Goal: Task Accomplishment & Management: Manage account settings

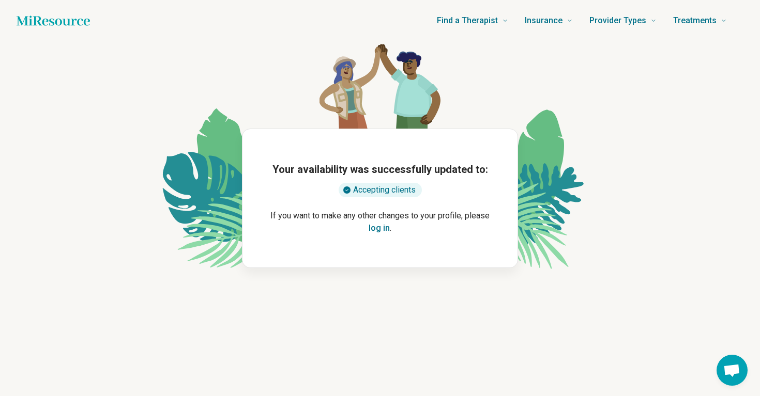
click at [383, 232] on button "log in" at bounding box center [379, 228] width 21 height 12
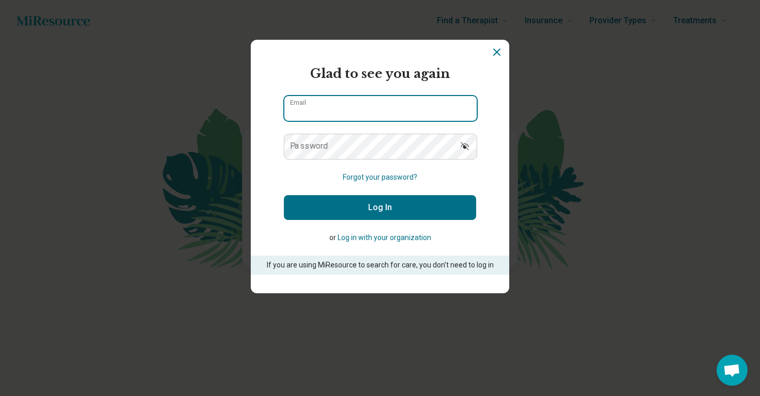
click at [375, 115] on input "Email" at bounding box center [380, 108] width 192 height 25
type input "**********"
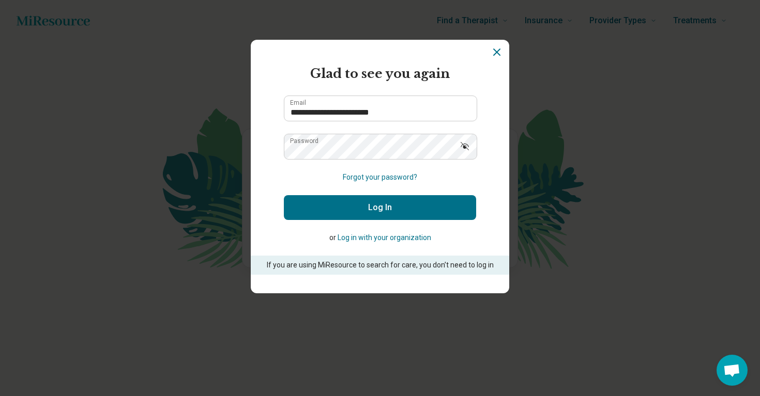
click at [376, 218] on button "Log In" at bounding box center [380, 207] width 192 height 25
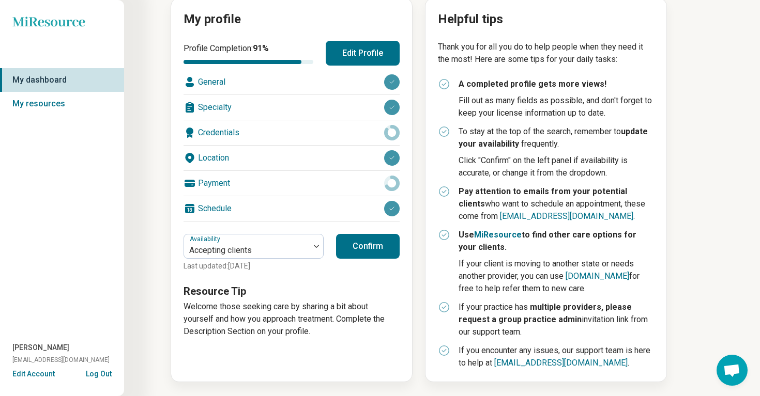
scroll to position [122, 0]
click at [366, 55] on button "Edit Profile" at bounding box center [363, 53] width 74 height 25
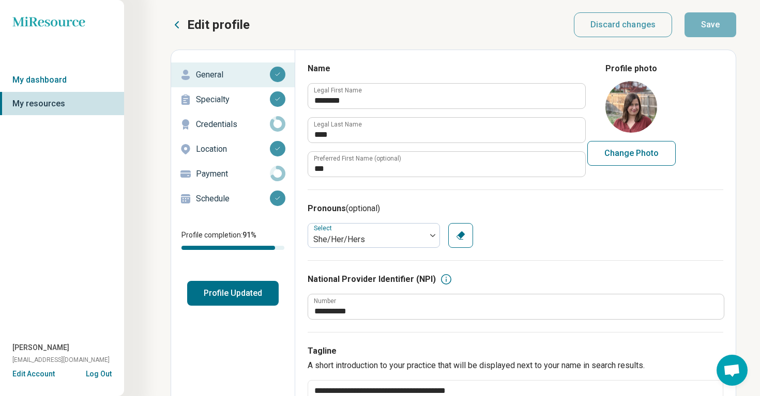
click at [232, 120] on p "Credentials" at bounding box center [233, 124] width 74 height 12
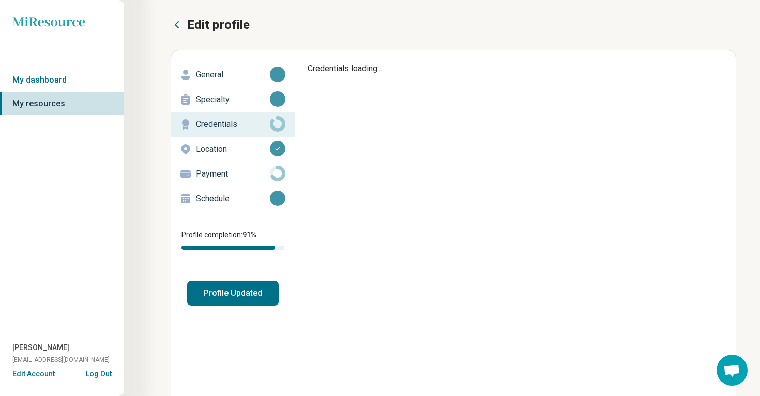
type textarea "*"
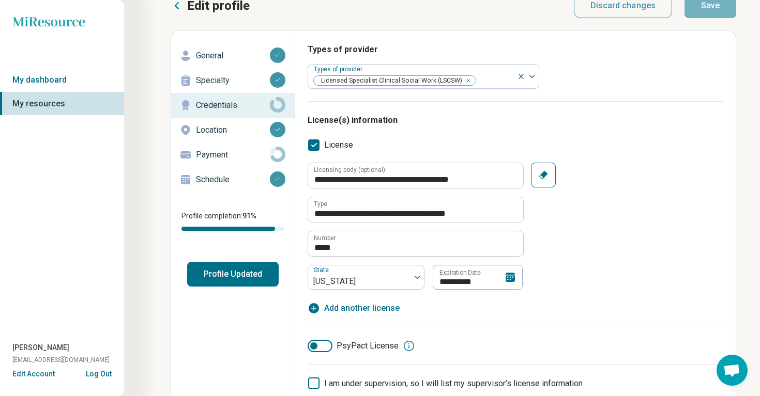
scroll to position [19, 0]
click at [216, 281] on button "Profile Updated" at bounding box center [232, 275] width 91 height 25
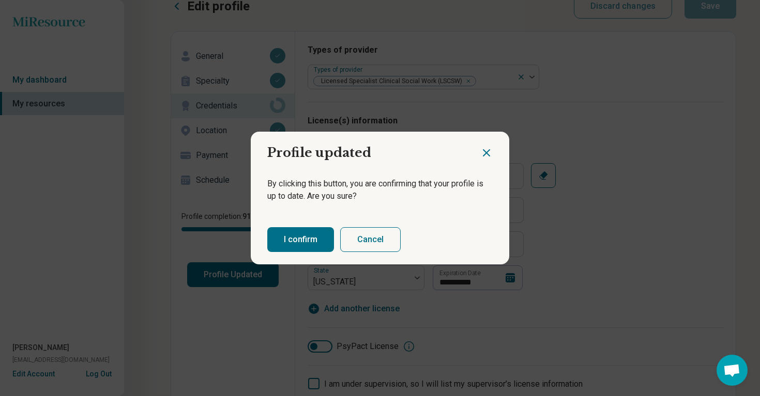
click at [283, 248] on button "I confirm" at bounding box center [300, 239] width 67 height 25
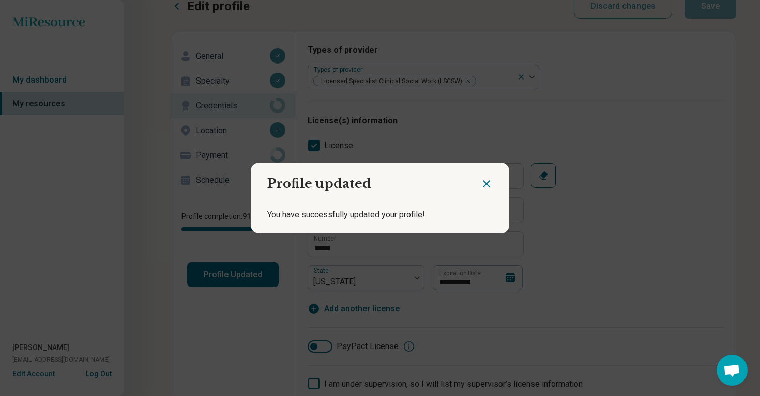
click at [486, 185] on icon "Close dialog" at bounding box center [486, 184] width 6 height 6
